Goal: Transaction & Acquisition: Purchase product/service

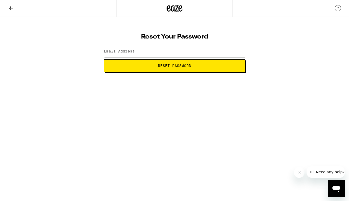
click at [15, 7] on button at bounding box center [11, 8] width 22 height 17
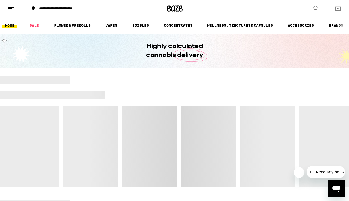
click at [337, 8] on icon at bounding box center [338, 8] width 6 height 6
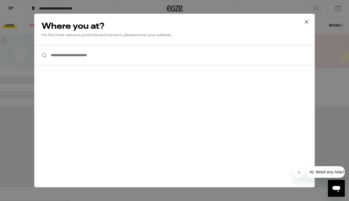
click at [10, 8] on div "**********" at bounding box center [174, 100] width 349 height 201
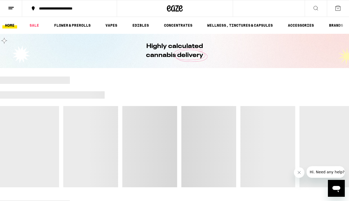
click at [10, 8] on icon at bounding box center [11, 8] width 6 height 6
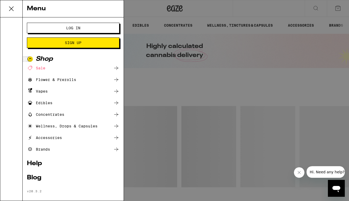
click at [67, 29] on span "Log In" at bounding box center [73, 28] width 14 height 4
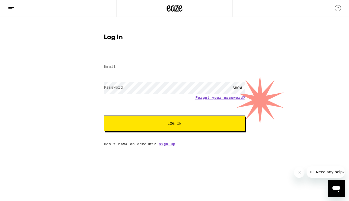
click at [152, 67] on input "Email" at bounding box center [174, 67] width 141 height 12
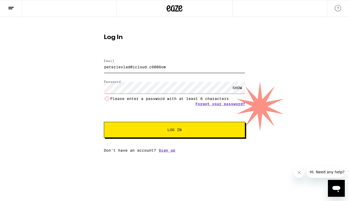
click at [152, 67] on input "peterlevlad@icloud.c6006om" at bounding box center [174, 67] width 141 height 12
click at [175, 130] on button "Log In" at bounding box center [174, 130] width 141 height 16
type input "[EMAIL_ADDRESS][DOMAIN_NAME]"
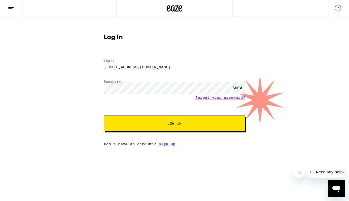
click at [175, 124] on button "Log In" at bounding box center [174, 124] width 141 height 16
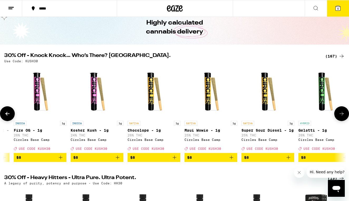
scroll to position [0, 959]
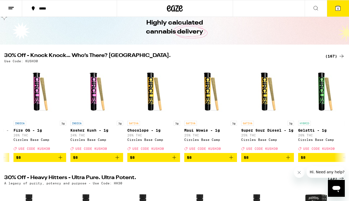
click at [318, 9] on icon at bounding box center [316, 8] width 6 height 6
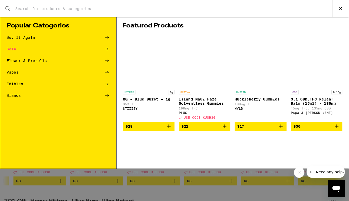
scroll to position [0, 0]
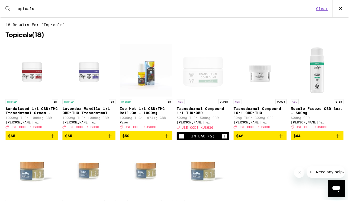
type input "topicals"
click at [33, 76] on img "Open page for Sandalwood 1:1 CBD:THC Transdermal Cream - 1000mg from Mary's Med…" at bounding box center [32, 70] width 53 height 53
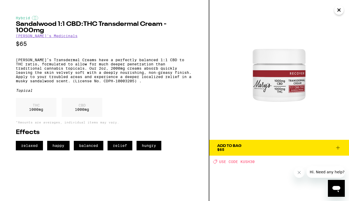
click at [338, 147] on icon at bounding box center [338, 148] width 6 height 6
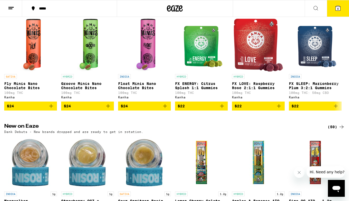
scroll to position [322, 0]
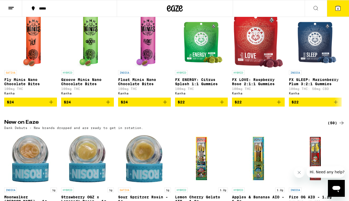
click at [338, 8] on span "6" at bounding box center [338, 8] width 2 height 3
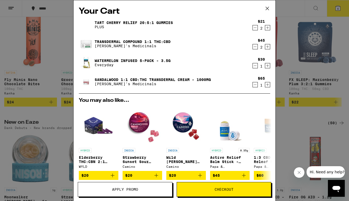
click at [254, 47] on icon "Decrement" at bounding box center [255, 47] width 5 height 6
click at [264, 142] on button at bounding box center [267, 143] width 15 height 15
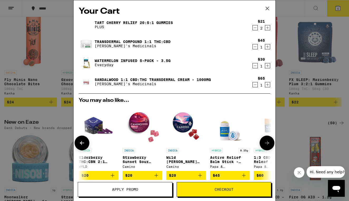
scroll to position [0, 134]
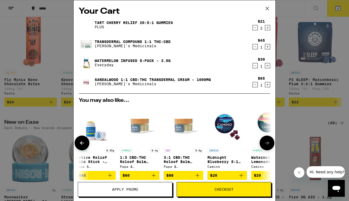
click at [264, 142] on button at bounding box center [267, 143] width 15 height 15
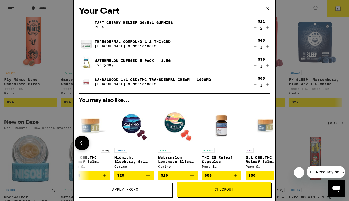
scroll to position [0, 246]
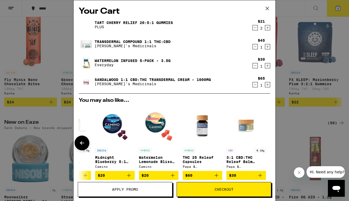
click at [207, 127] on img "Open page for THC 25 Releaf Capsules from Papa & Barkley" at bounding box center [203, 126] width 40 height 40
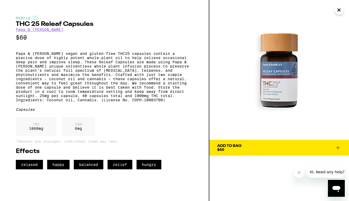
click at [340, 12] on icon "Close" at bounding box center [339, 10] width 6 height 8
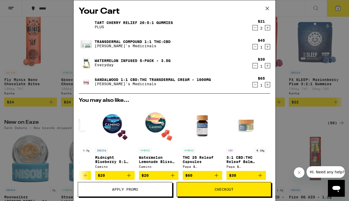
click at [202, 192] on button "Checkout" at bounding box center [224, 189] width 95 height 15
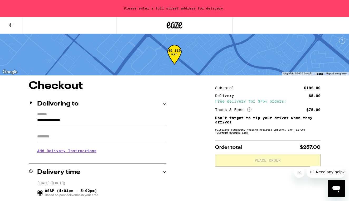
click at [133, 139] on input "Apt/Suite" at bounding box center [101, 136] width 129 height 13
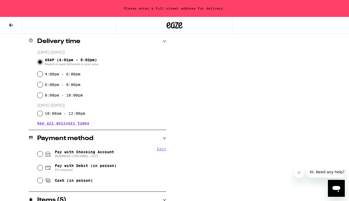
scroll to position [137, 0]
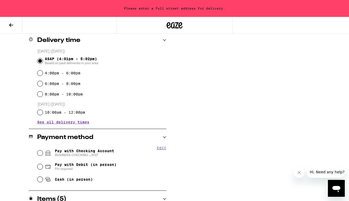
type input "****"
click at [42, 153] on input "Pay with Checking Account BUSINESS CHECKING ...3727" at bounding box center [39, 152] width 5 height 5
radio input "true"
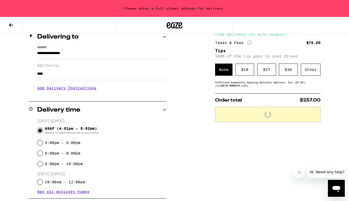
scroll to position [61, 0]
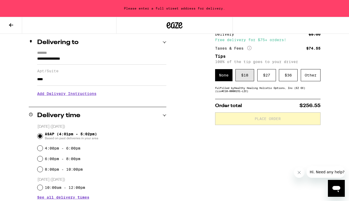
click at [250, 75] on div "$ 18" at bounding box center [245, 75] width 19 height 12
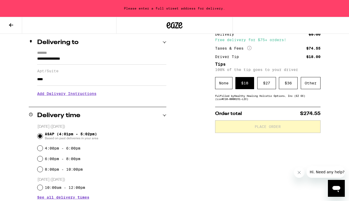
click at [89, 96] on h3 "Add Delivery Instructions" at bounding box center [101, 94] width 129 height 12
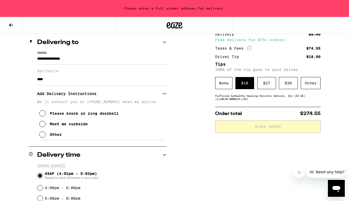
click at [42, 136] on icon at bounding box center [42, 134] width 6 height 6
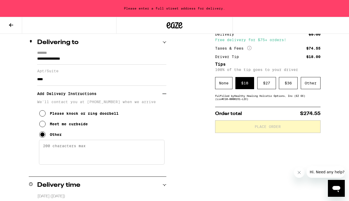
click at [58, 155] on textarea "Enter any other delivery instructions you want driver to know" at bounding box center [102, 152] width 126 height 25
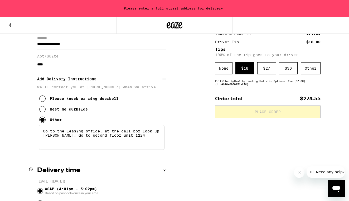
scroll to position [76, 0]
type textarea "Go to the leasing office, at the call box look up [PERSON_NAME]. Go to second f…"
click at [149, 173] on div "Delivery time" at bounding box center [98, 170] width 138 height 6
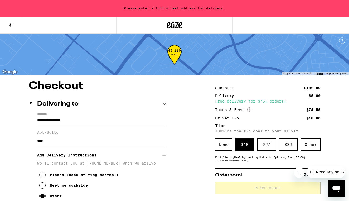
scroll to position [20, 0]
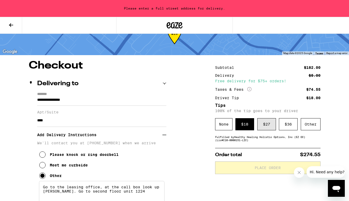
click at [264, 124] on div "$ 27" at bounding box center [266, 124] width 19 height 12
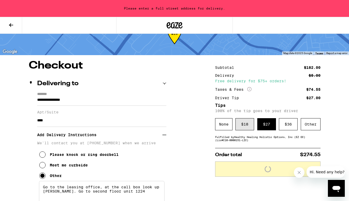
click at [246, 125] on div "$ 18" at bounding box center [245, 124] width 19 height 12
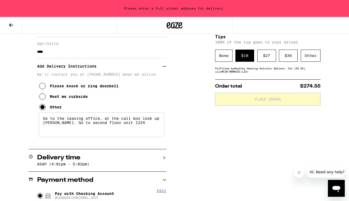
scroll to position [88, 0]
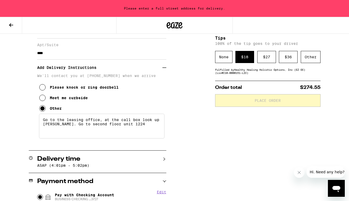
click at [300, 170] on button "Close message from company" at bounding box center [299, 172] width 11 height 11
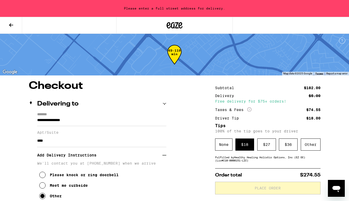
scroll to position [0, 0]
click at [105, 143] on input "****" at bounding box center [101, 141] width 129 height 13
click at [84, 121] on input "**********" at bounding box center [101, 121] width 129 height 9
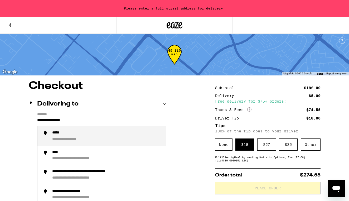
drag, startPoint x: 84, startPoint y: 121, endPoint x: 32, endPoint y: 117, distance: 51.8
click at [32, 117] on div "**********" at bounding box center [98, 171] width 138 height 119
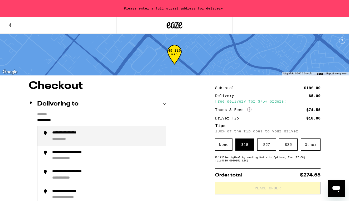
click at [65, 135] on div "**********" at bounding box center [73, 133] width 43 height 5
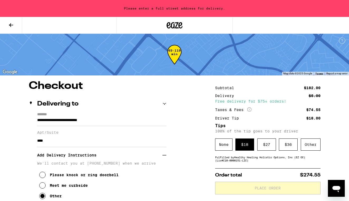
type input "**********"
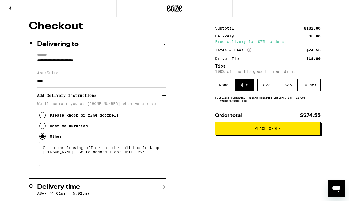
scroll to position [31, 0]
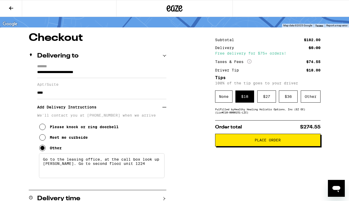
click at [247, 142] on span "Place Order" at bounding box center [268, 140] width 97 height 4
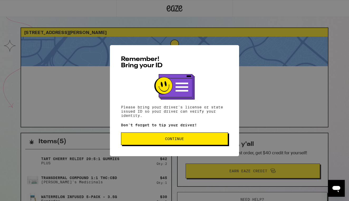
click at [200, 142] on button "Continue" at bounding box center [174, 138] width 107 height 13
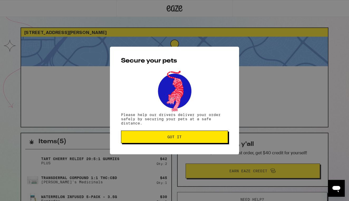
click at [147, 139] on span "Got it" at bounding box center [175, 137] width 98 height 4
